Goal: Task Accomplishment & Management: Use online tool/utility

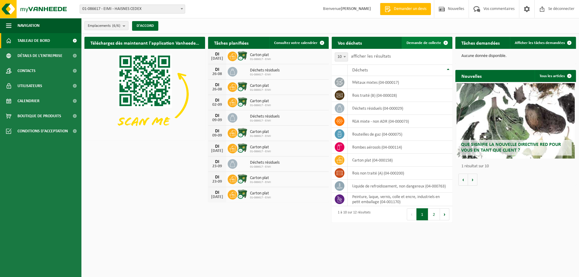
click at [417, 46] on link "Demande de collecte" at bounding box center [426, 43] width 50 height 12
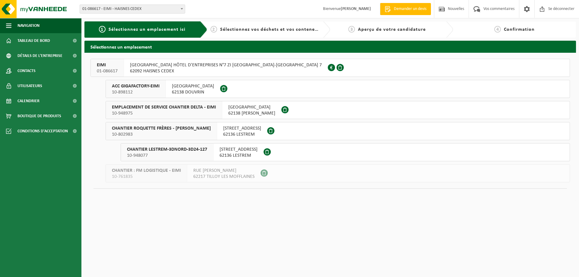
click at [132, 93] on font "10-898112" at bounding box center [122, 92] width 21 height 5
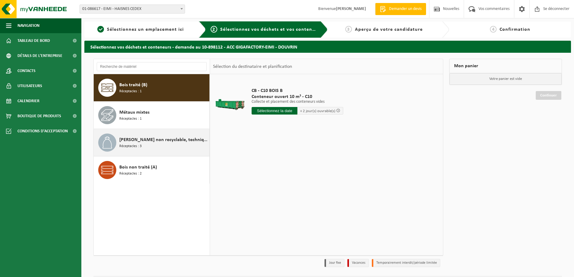
click at [157, 143] on span "Déchet non recyclable, techniquement incombustible (combustible)" at bounding box center [163, 139] width 89 height 7
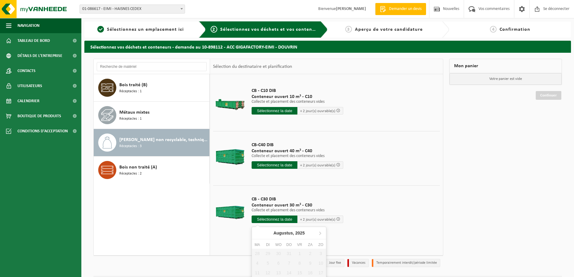
click at [264, 222] on input "text" at bounding box center [275, 220] width 46 height 8
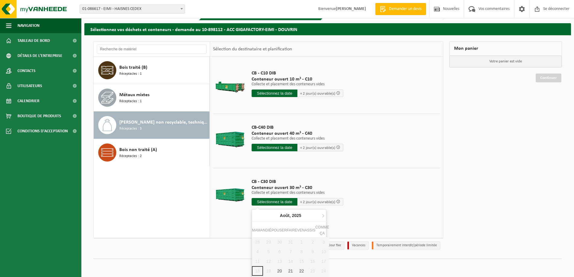
scroll to position [26, 0]
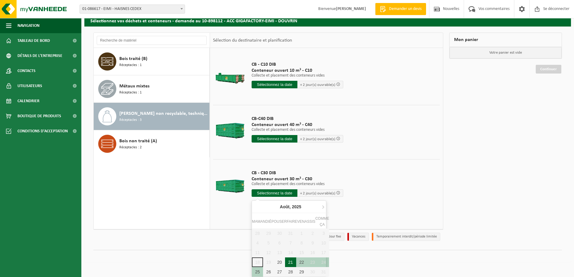
click at [292, 264] on font "21" at bounding box center [290, 262] width 5 height 5
type input "Van 2025-08-21"
type input "2025-08-21"
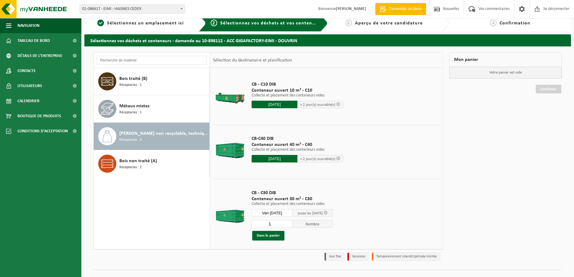
scroll to position [0, 0]
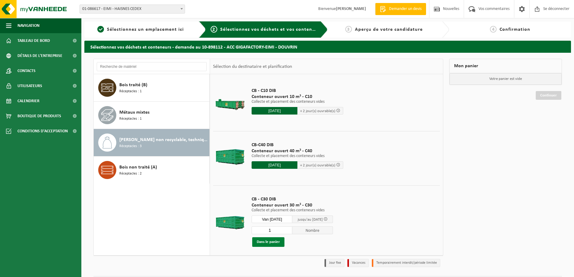
click at [269, 242] on font "Dans le panier" at bounding box center [268, 242] width 23 height 4
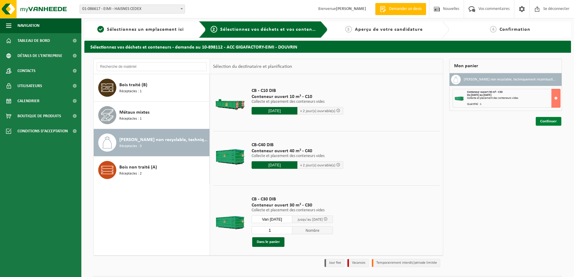
click at [545, 121] on font "Continuer" at bounding box center [548, 121] width 17 height 4
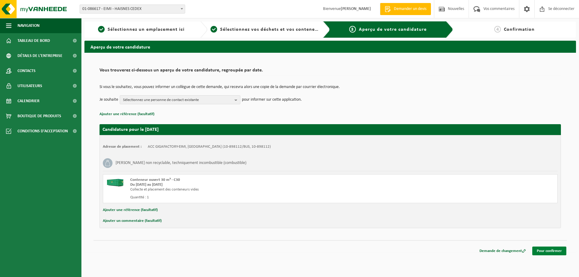
click at [541, 253] on font "Pour confirmer" at bounding box center [549, 251] width 25 height 4
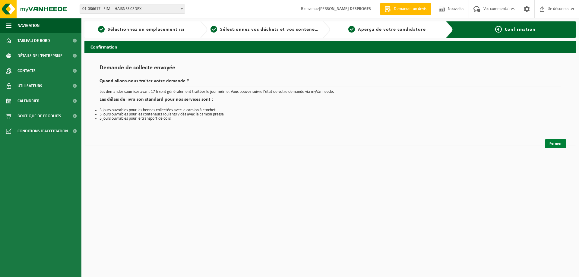
click at [550, 146] on link "Fermer" at bounding box center [555, 143] width 21 height 9
